Goal: Use online tool/utility: Utilize a website feature to perform a specific function

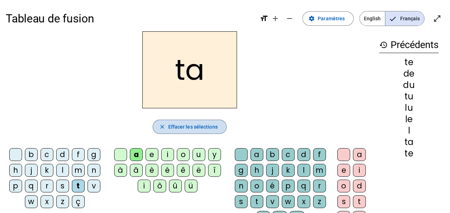
click at [182, 128] on span "Effacer les sélections" at bounding box center [192, 126] width 49 height 9
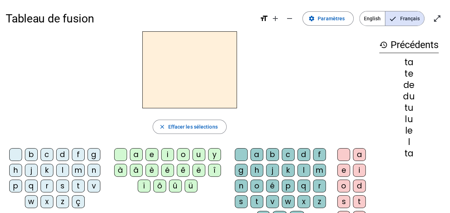
click at [75, 171] on div "m" at bounding box center [78, 170] width 13 height 13
click at [134, 154] on div "a" at bounding box center [136, 154] width 13 height 13
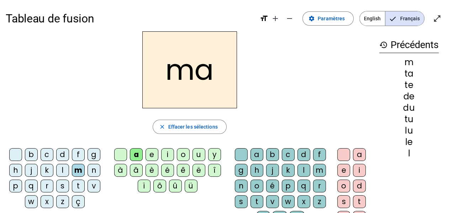
click at [63, 170] on div "l" at bounding box center [62, 170] width 13 height 13
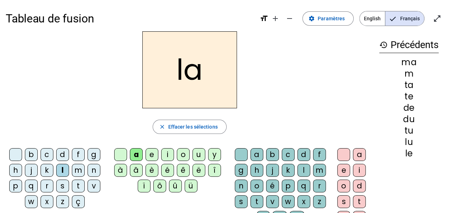
click at [151, 154] on div "e" at bounding box center [152, 154] width 13 height 13
click at [62, 154] on div "d" at bounding box center [62, 154] width 13 height 13
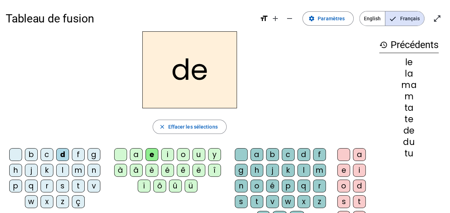
click at [197, 155] on div "u" at bounding box center [199, 154] width 13 height 13
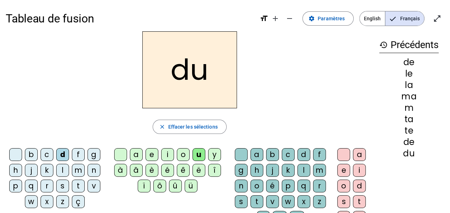
click at [79, 184] on div "t" at bounding box center [78, 185] width 13 height 13
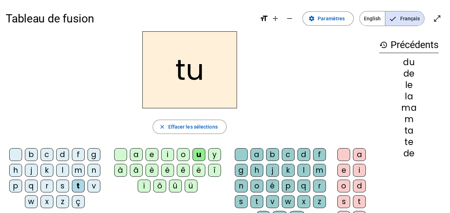
click at [137, 153] on div "a" at bounding box center [136, 154] width 13 height 13
click at [149, 157] on div "e" at bounding box center [152, 154] width 13 height 13
click at [78, 170] on div "m" at bounding box center [78, 170] width 13 height 13
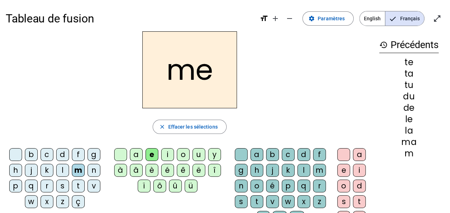
click at [170, 128] on span "Effacer les sélections" at bounding box center [192, 126] width 49 height 9
